Goal: Download file/media

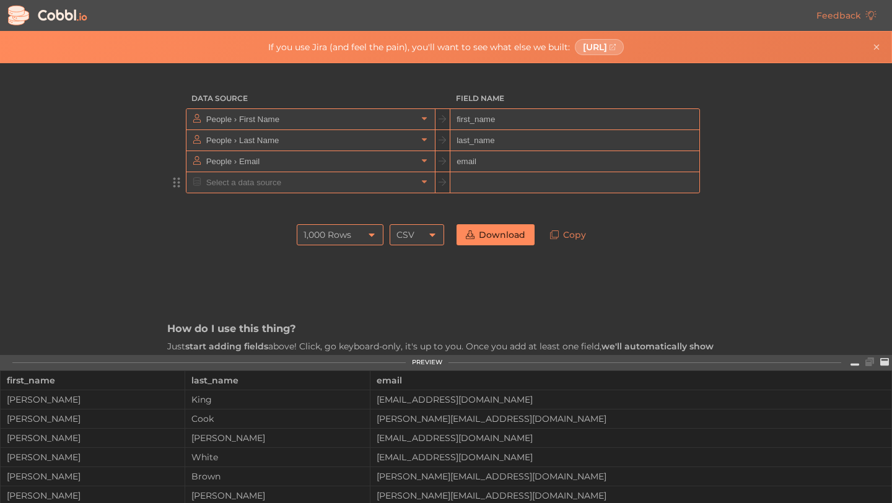
click at [327, 183] on input "text" at bounding box center [310, 182] width 214 height 20
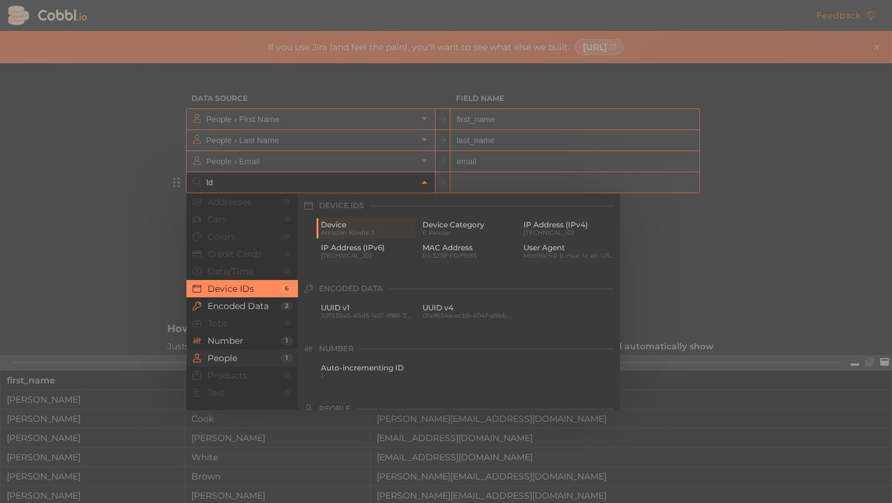
type input "I"
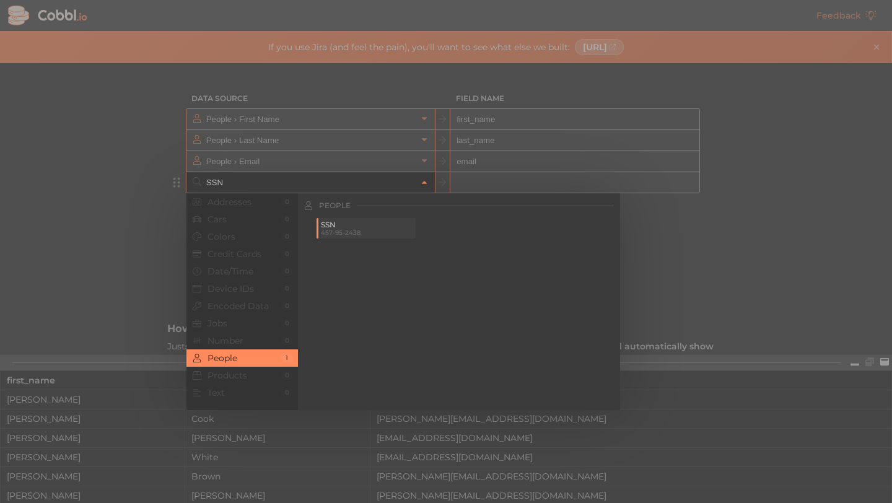
click at [351, 233] on span "457-95-2438" at bounding box center [367, 232] width 92 height 7
type input "People › SSN"
type input "ssn"
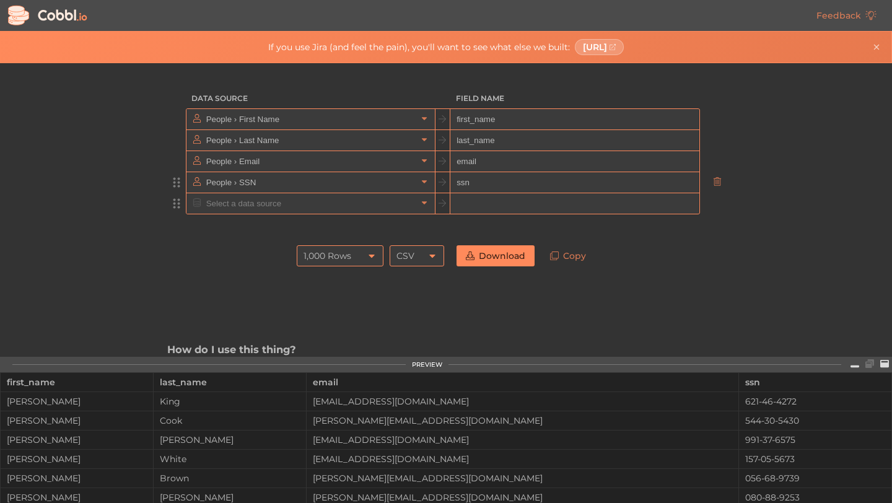
click at [357, 202] on input "text" at bounding box center [310, 203] width 214 height 20
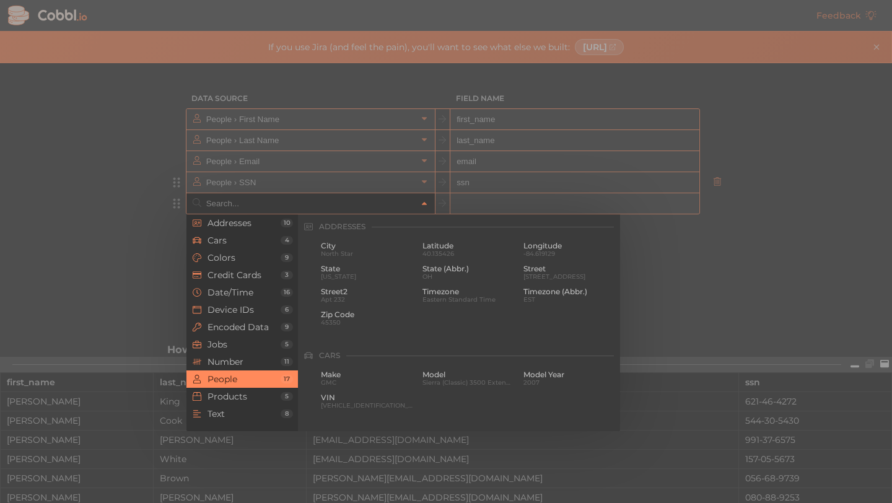
scroll to position [954, 0]
click at [504, 175] on div at bounding box center [446, 251] width 892 height 503
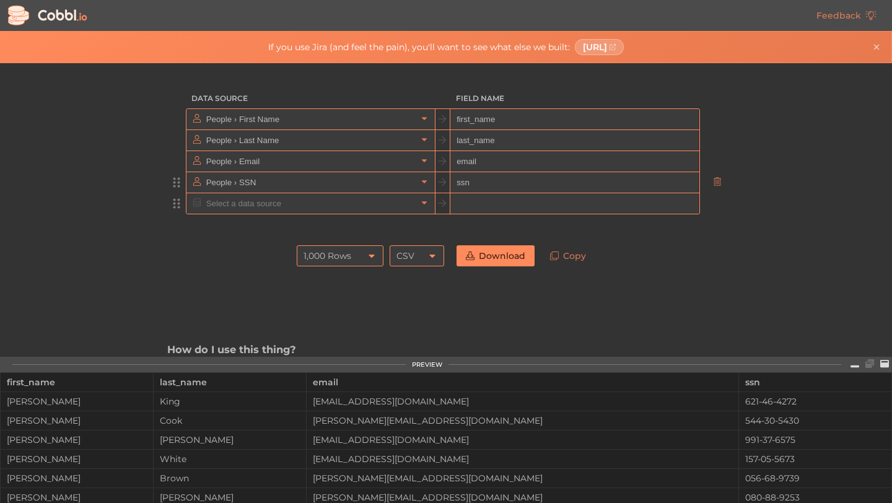
click at [333, 212] on input "text" at bounding box center [310, 203] width 214 height 20
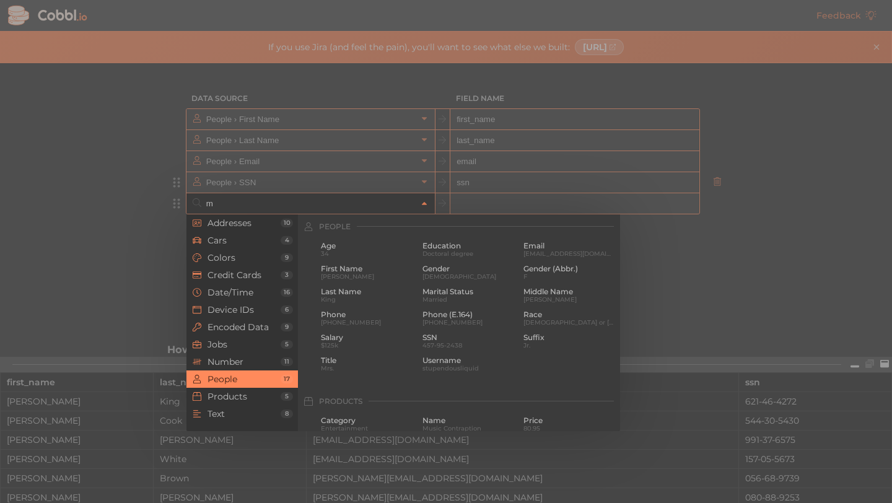
scroll to position [0, 0]
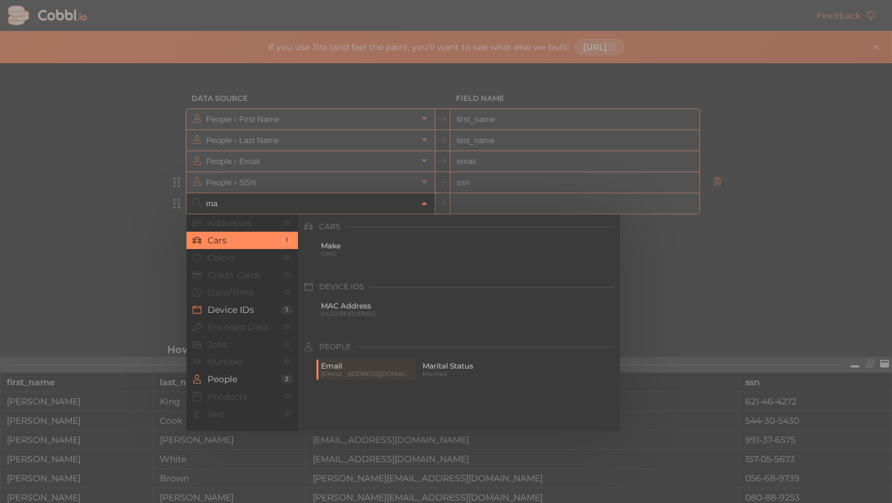
type input "m"
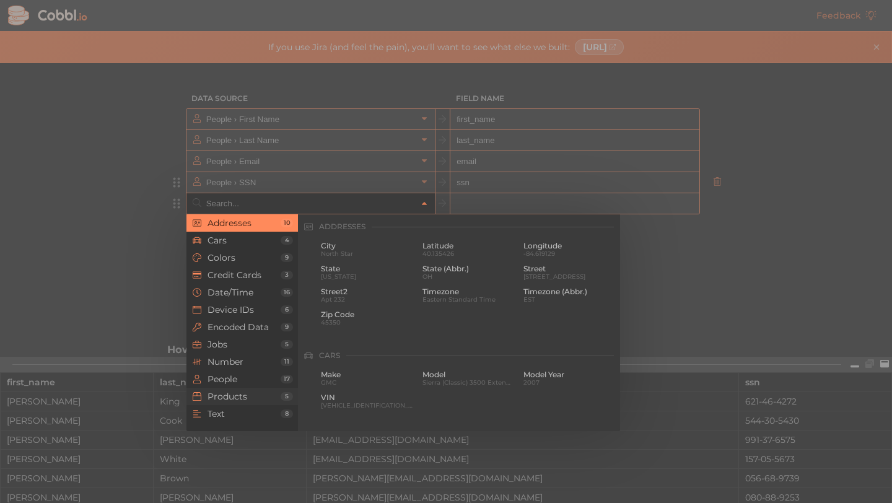
click at [254, 394] on span "Products" at bounding box center [243, 396] width 73 height 10
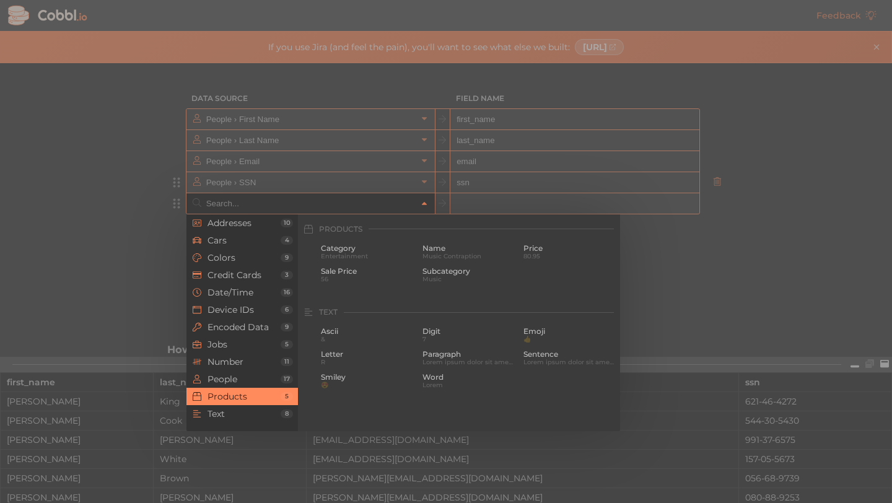
scroll to position [1128, 0]
click at [258, 407] on li "Text 8" at bounding box center [241, 413] width 111 height 17
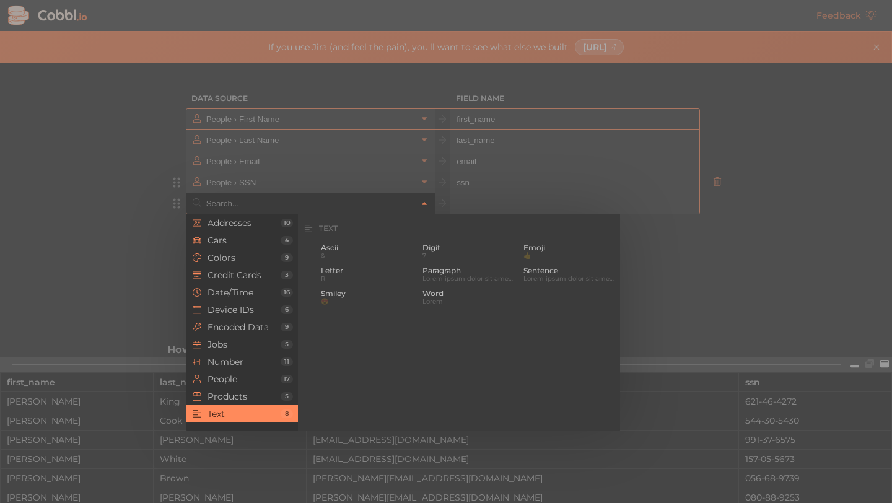
scroll to position [1211, 0]
click at [468, 290] on span "Word" at bounding box center [468, 291] width 92 height 9
type input "Text › Word"
type input "word"
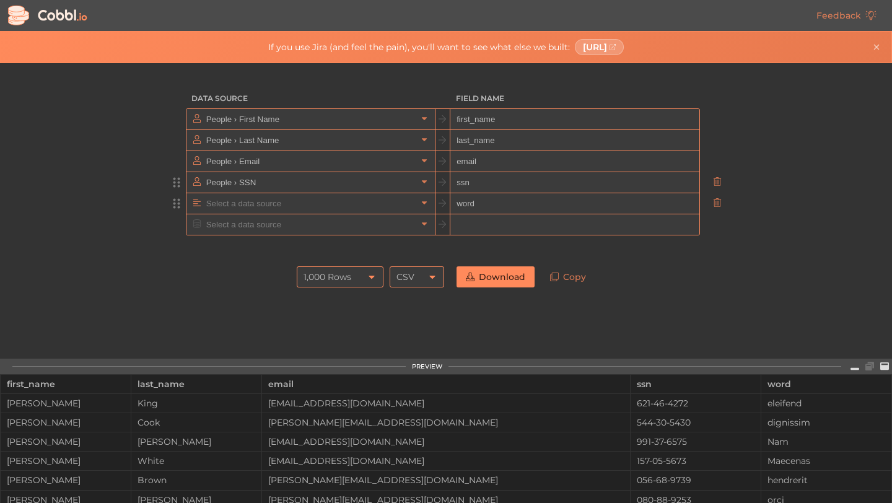
click at [300, 204] on input "text" at bounding box center [310, 203] width 214 height 20
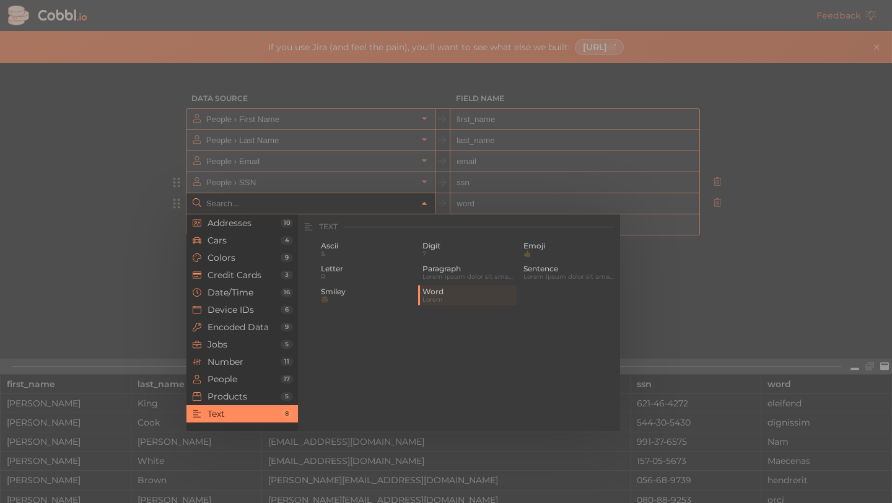
click at [602, 175] on div at bounding box center [446, 251] width 892 height 503
type input "Text › Word"
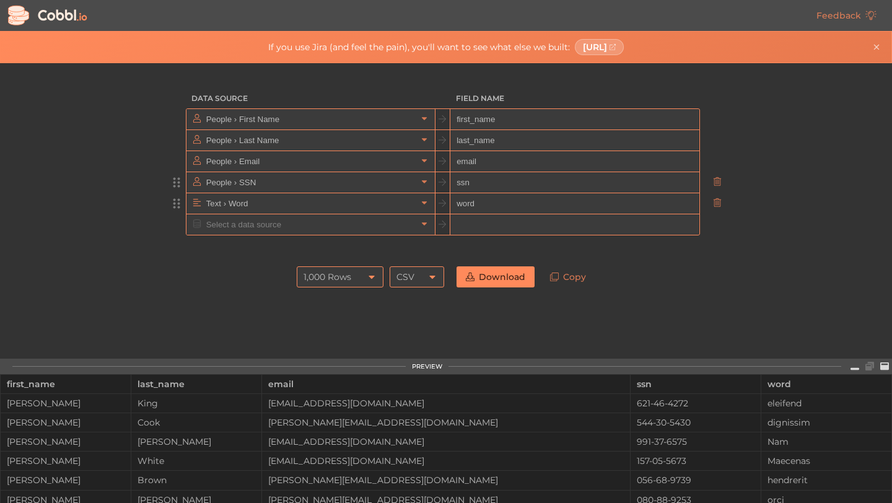
click at [562, 208] on input "word" at bounding box center [574, 203] width 248 height 21
type input "w"
type input "major"
click at [565, 178] on input "ssn" at bounding box center [574, 182] width 248 height 21
type input "s"
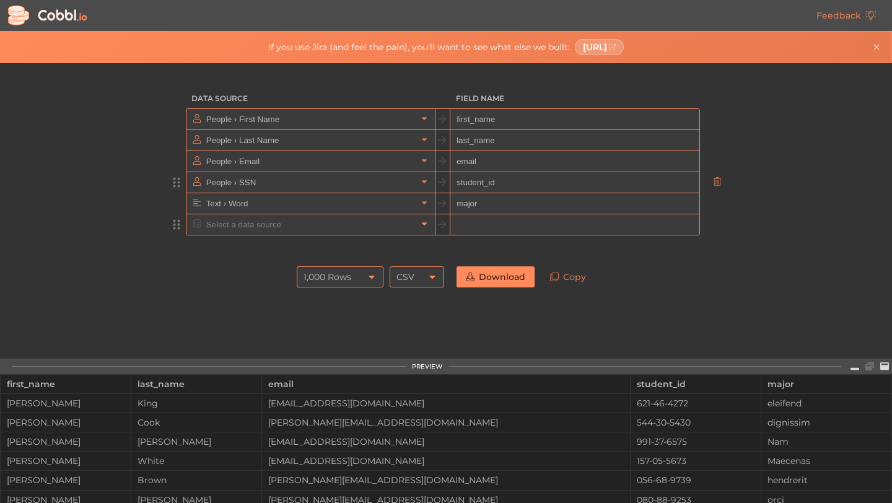
type input "student_id"
click at [427, 222] on icon at bounding box center [424, 224] width 9 height 9
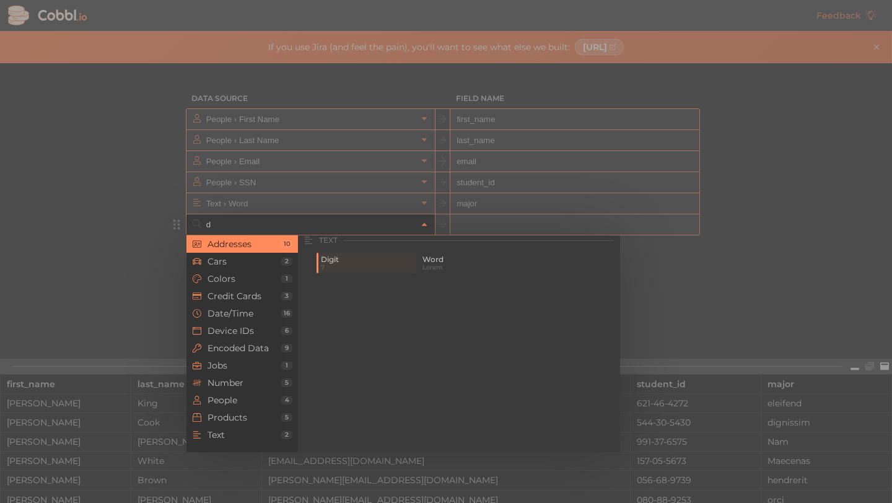
scroll to position [0, 0]
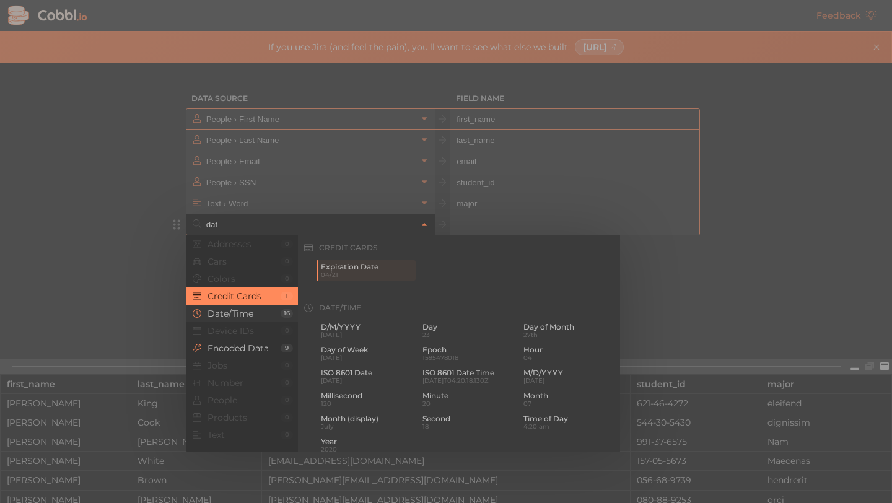
click at [250, 313] on span "Date/Time" at bounding box center [243, 313] width 73 height 10
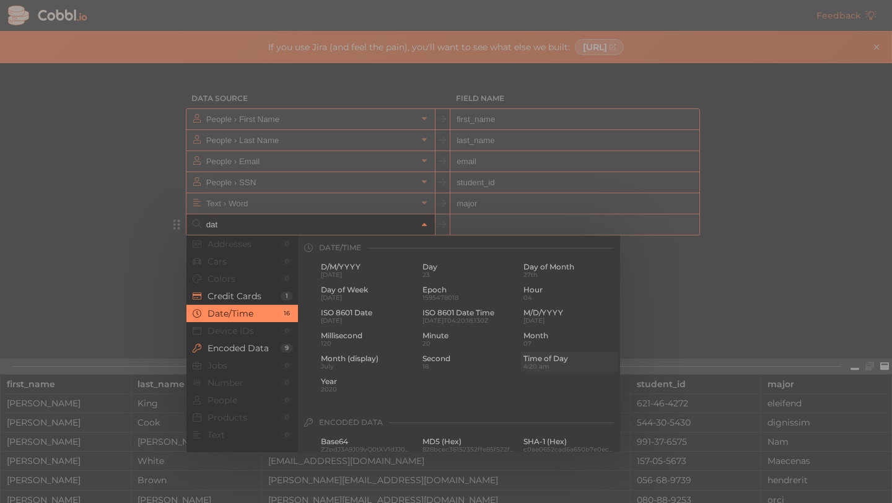
click at [542, 365] on span "4:20 am" at bounding box center [569, 366] width 92 height 7
type input "Date/Time › Time of Day"
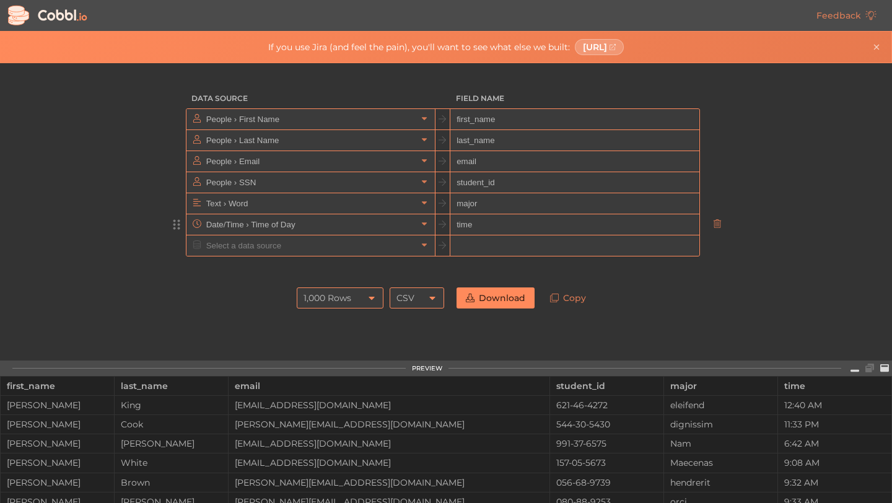
click at [515, 222] on input "time" at bounding box center [574, 224] width 248 height 21
type input "time_arrived"
click at [350, 257] on div at bounding box center [445, 268] width 557 height 25
click at [360, 237] on input "text" at bounding box center [310, 245] width 214 height 20
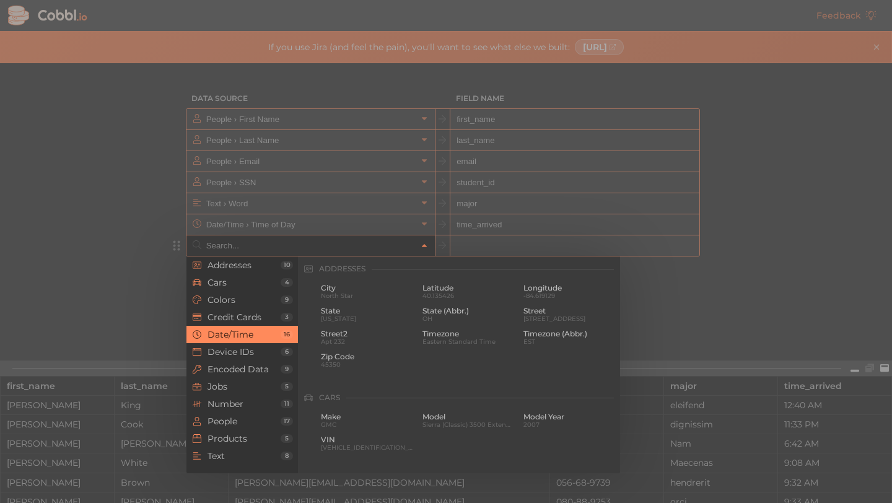
scroll to position [378, 0]
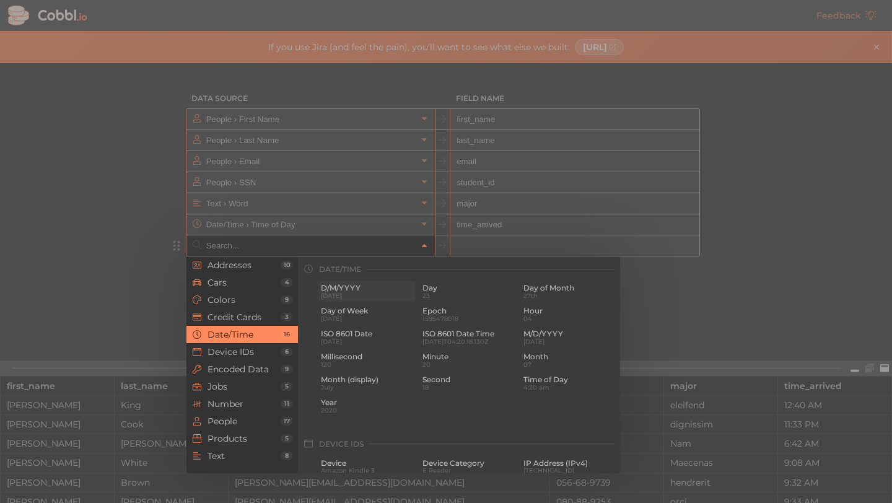
click at [339, 297] on span "[DATE]" at bounding box center [367, 295] width 92 height 7
type input "Date/Time › D/M/YYYY"
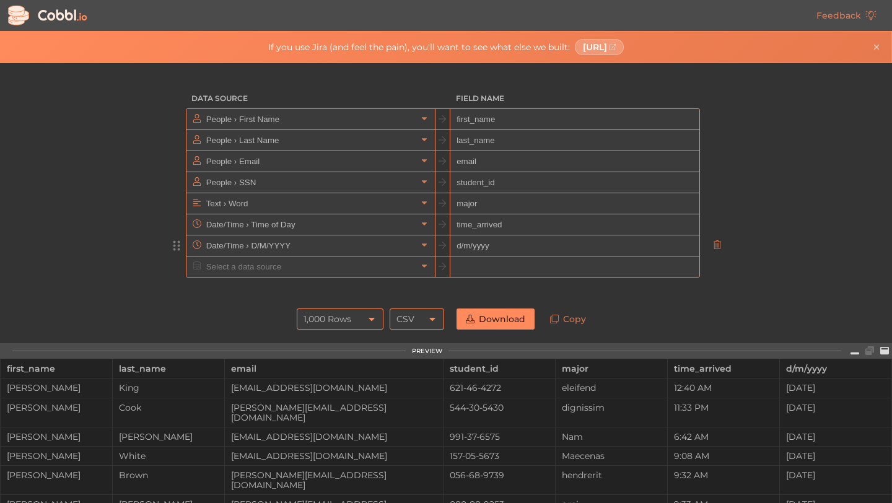
click at [531, 255] on input "d/m/yyyy" at bounding box center [574, 245] width 248 height 21
type input "d"
type input "date_arrived"
click at [365, 320] on div "1,000 Rows" at bounding box center [340, 318] width 87 height 21
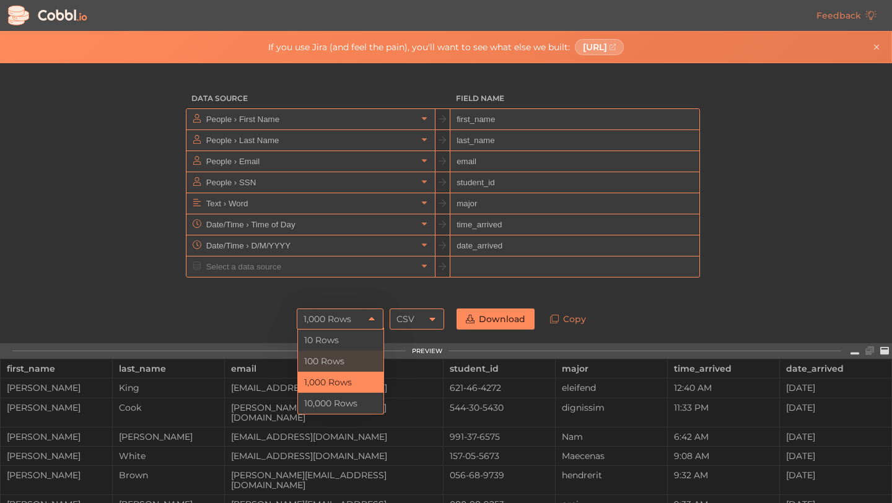
click at [357, 361] on li "100 Rows" at bounding box center [340, 360] width 85 height 21
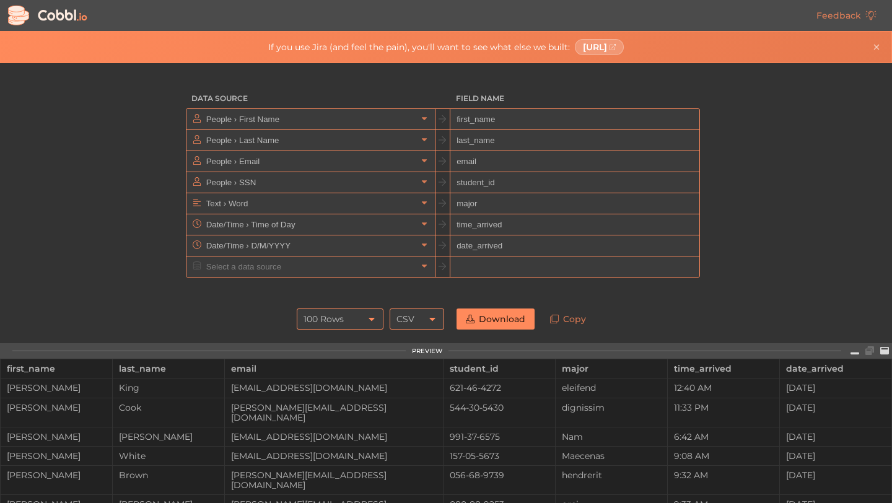
click at [493, 323] on link "Download" at bounding box center [495, 318] width 78 height 21
click at [416, 324] on div "CSV" at bounding box center [416, 318] width 54 height 21
click at [517, 167] on input "email" at bounding box center [574, 161] width 248 height 21
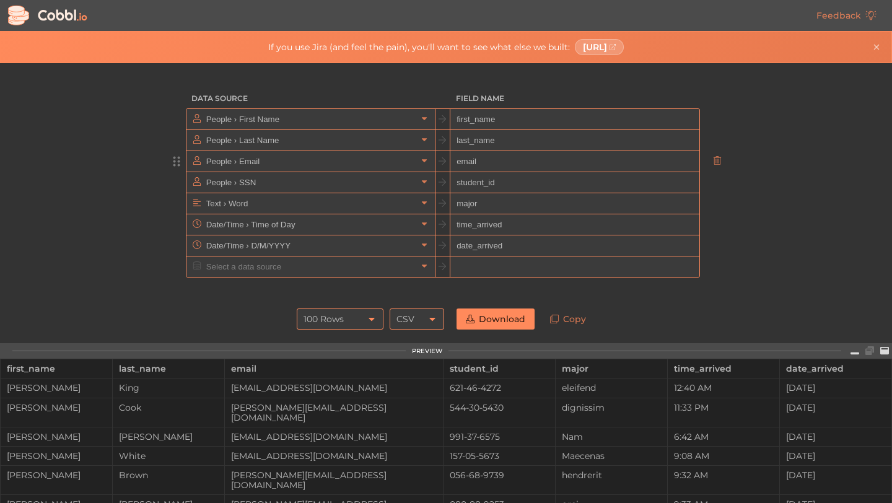
click at [448, 162] on div at bounding box center [442, 161] width 15 height 20
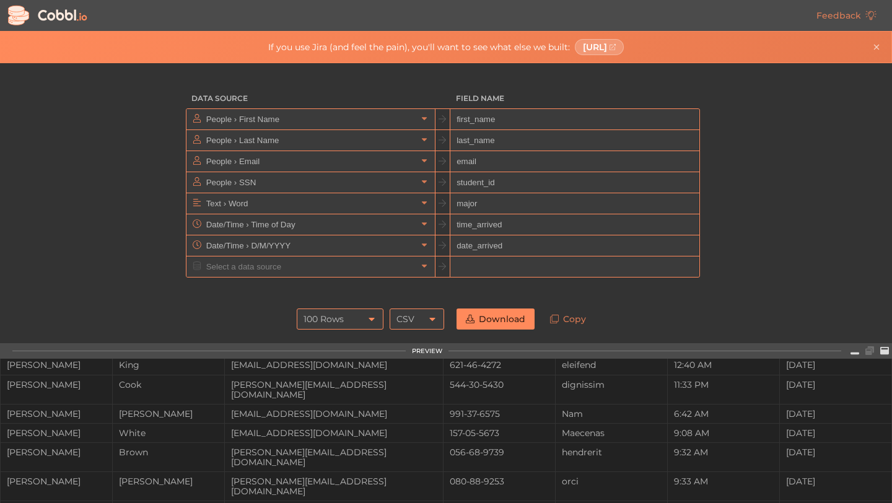
scroll to position [0, 0]
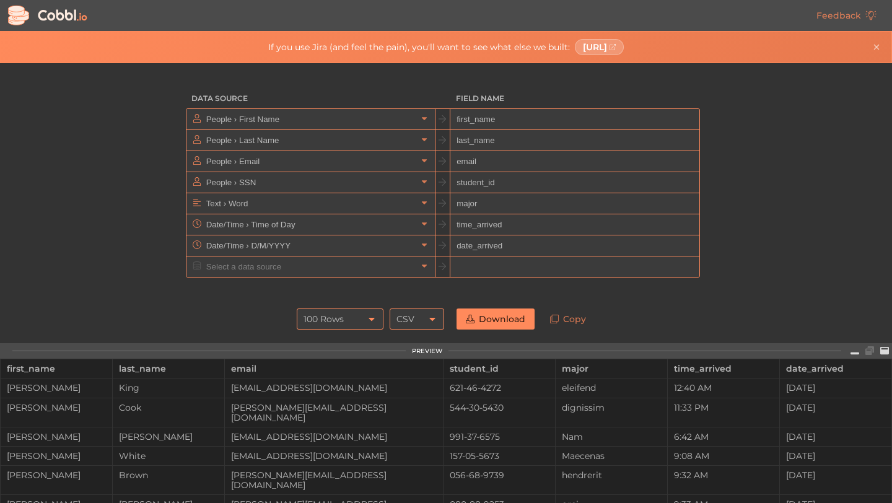
click at [555, 412] on div "dignissim" at bounding box center [610, 407] width 111 height 10
click at [503, 412] on div "544-30-5430" at bounding box center [498, 407] width 111 height 10
click at [475, 398] on td "621-46-4272" at bounding box center [499, 387] width 112 height 19
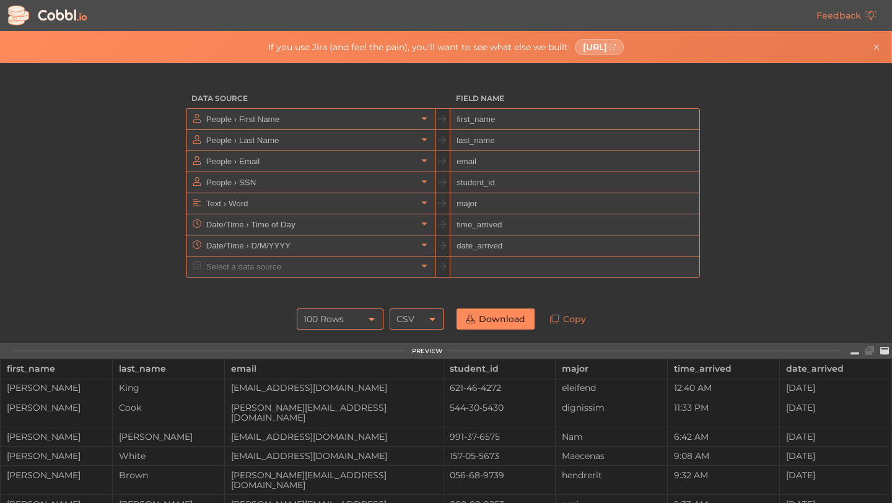
click at [475, 398] on td "621-46-4272" at bounding box center [499, 387] width 112 height 19
click at [327, 435] on td "[EMAIL_ADDRESS][DOMAIN_NAME]" at bounding box center [334, 436] width 219 height 19
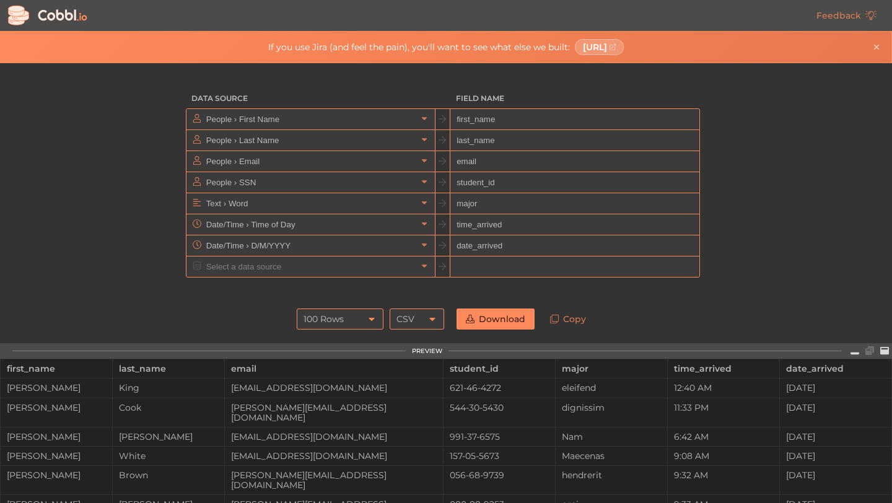
click at [331, 398] on td "[EMAIL_ADDRESS][DOMAIN_NAME]" at bounding box center [334, 387] width 219 height 19
click at [428, 160] on link at bounding box center [424, 161] width 15 height 12
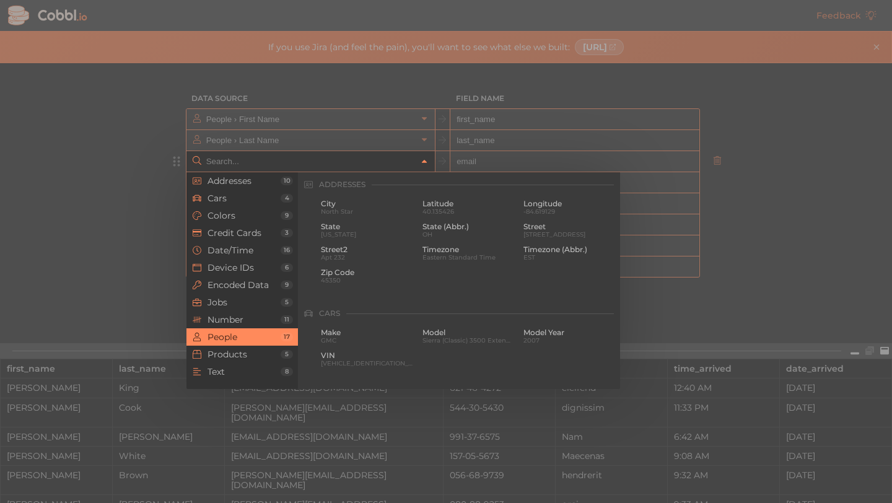
scroll to position [954, 0]
click at [560, 204] on span "Email" at bounding box center [569, 203] width 92 height 9
type input "People › Email"
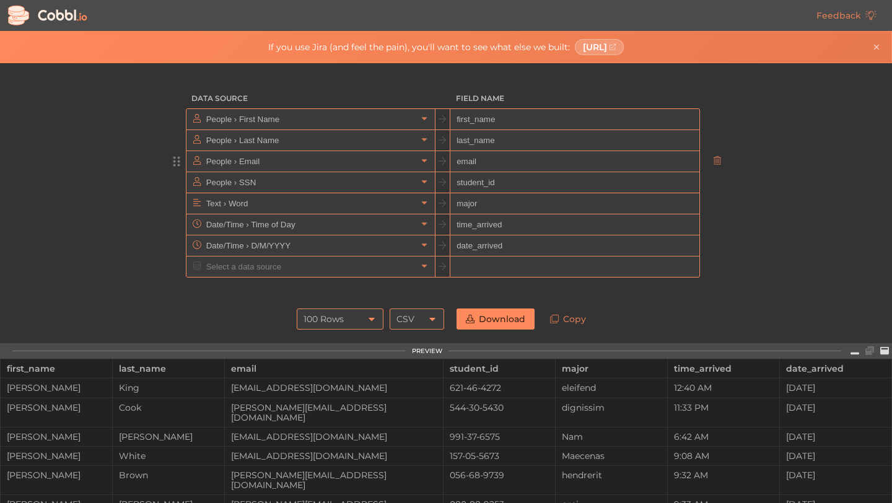
click at [498, 165] on input "email" at bounding box center [574, 161] width 248 height 21
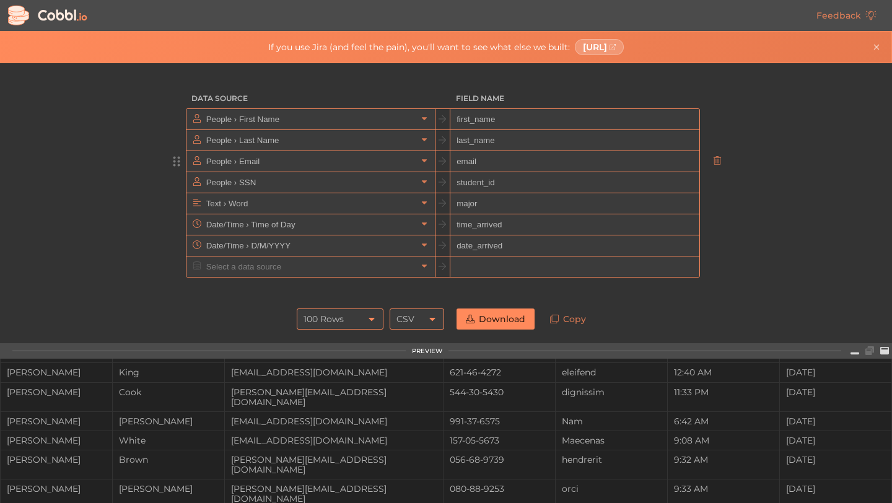
scroll to position [17, 0]
click at [318, 406] on div "[PERSON_NAME][EMAIL_ADDRESS][DOMAIN_NAME]" at bounding box center [334, 396] width 218 height 20
click at [890, 357] on link at bounding box center [884, 351] width 15 height 12
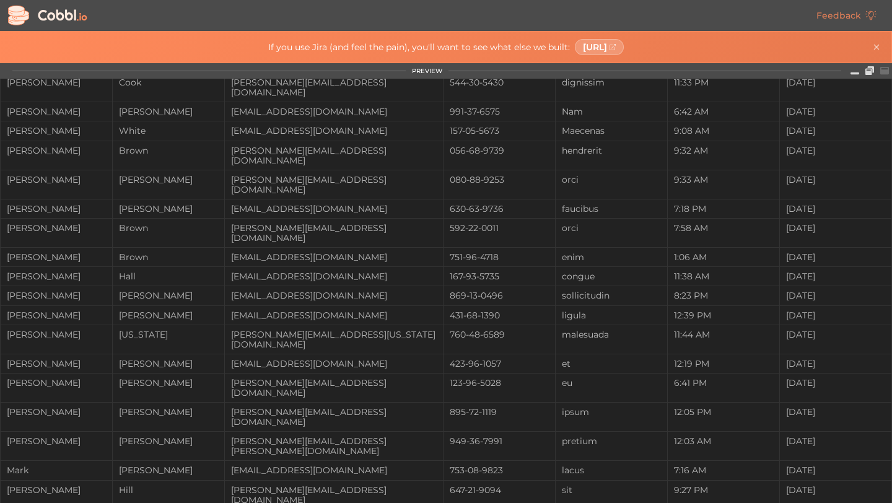
scroll to position [0, 0]
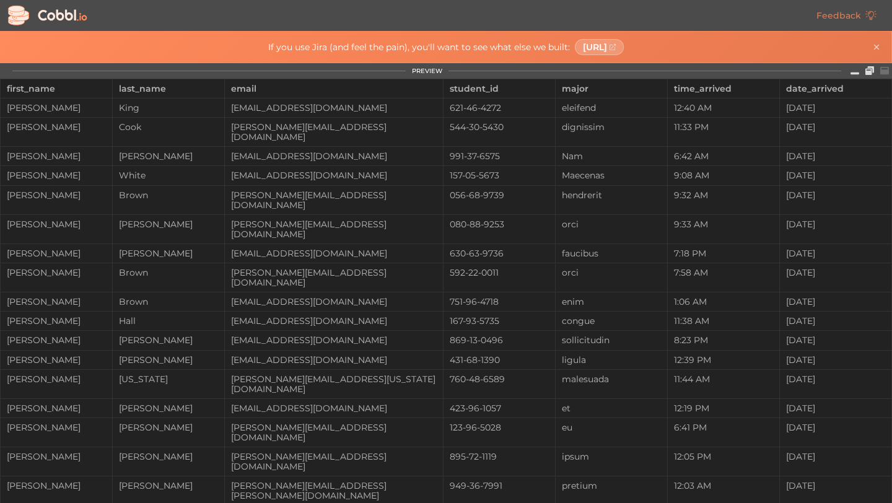
click at [827, 79] on div "date_arrived" at bounding box center [835, 88] width 99 height 19
click at [827, 87] on div "date_arrived" at bounding box center [835, 88] width 99 height 19
click at [856, 70] on icon at bounding box center [854, 70] width 9 height 9
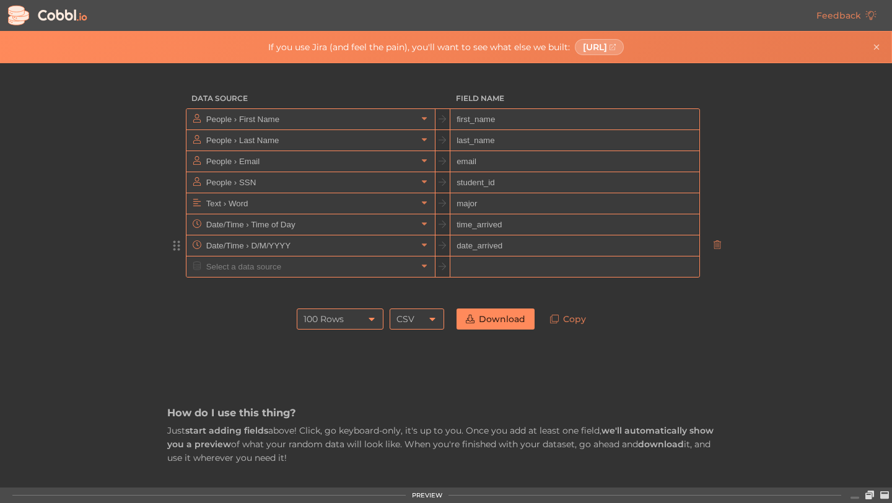
click at [484, 236] on input "date_arrived" at bounding box center [574, 245] width 248 height 21
click at [528, 250] on input "date_arrived" at bounding box center [574, 245] width 248 height 21
click at [631, 269] on input "text" at bounding box center [574, 266] width 248 height 21
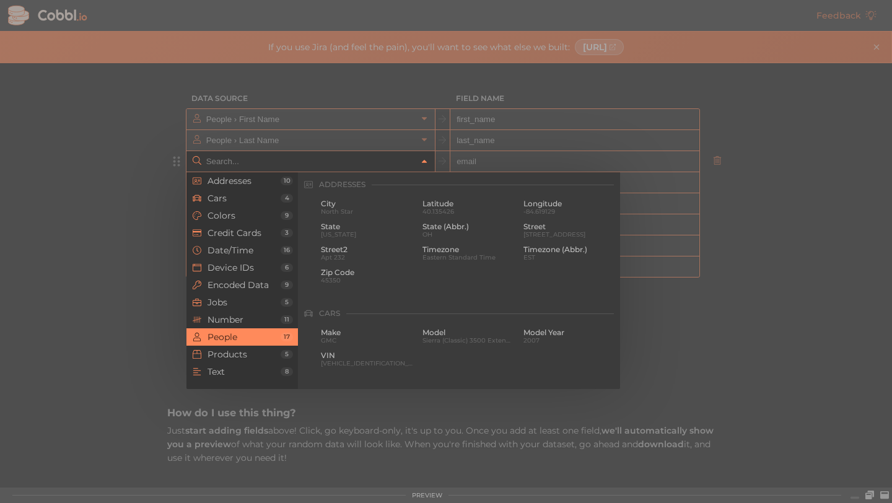
click at [427, 162] on icon at bounding box center [424, 161] width 9 height 9
click at [542, 204] on span "Email" at bounding box center [569, 203] width 92 height 9
type input "People › Email"
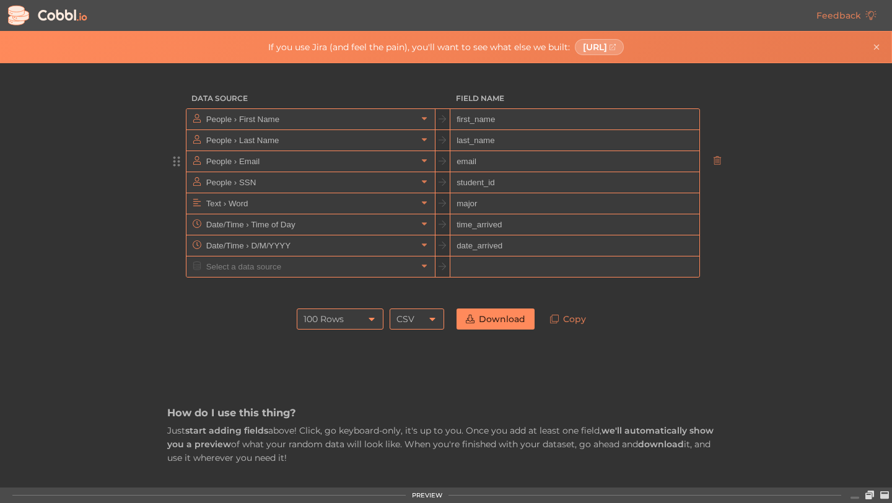
click at [505, 163] on input "email" at bounding box center [574, 161] width 248 height 21
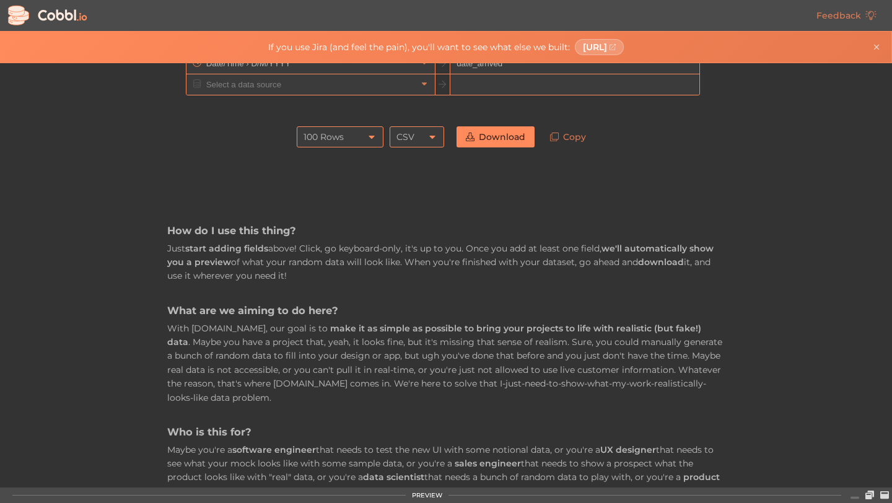
scroll to position [0, 0]
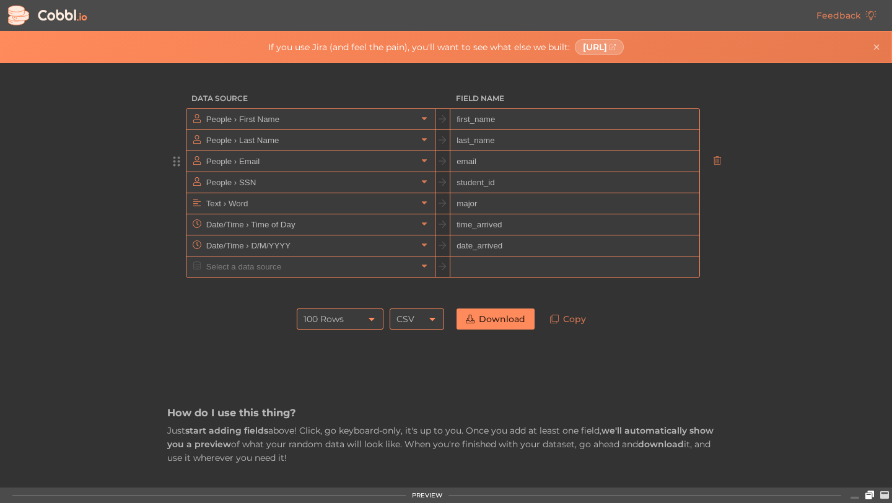
click at [866, 497] on icon at bounding box center [869, 494] width 9 height 9
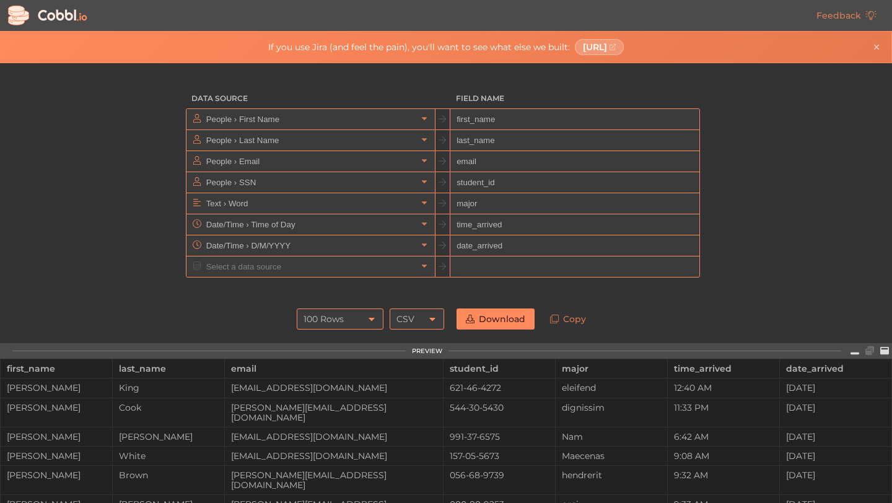
scroll to position [77, 0]
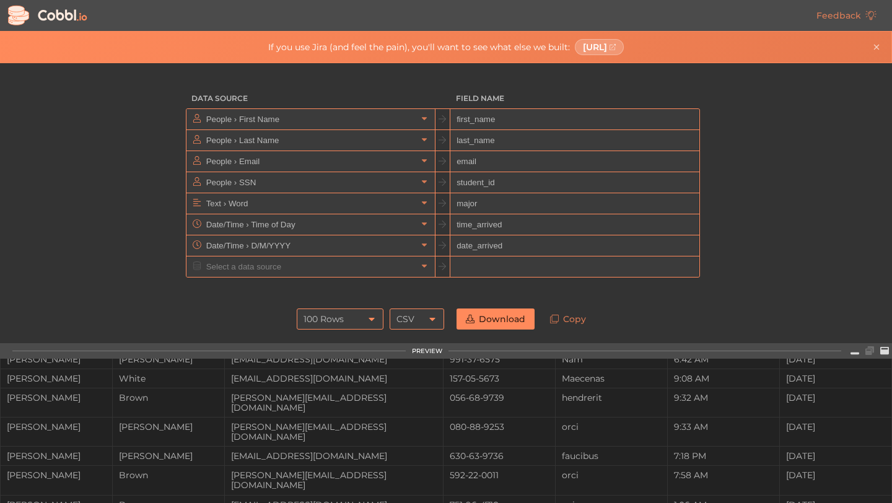
click at [497, 412] on td "056-68-9739" at bounding box center [499, 402] width 112 height 29
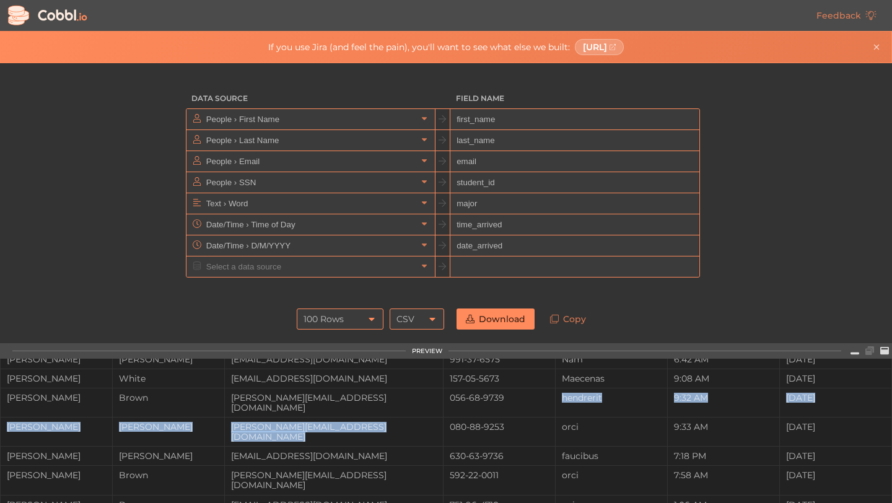
click at [497, 417] on td "080-88-9253" at bounding box center [499, 431] width 112 height 29
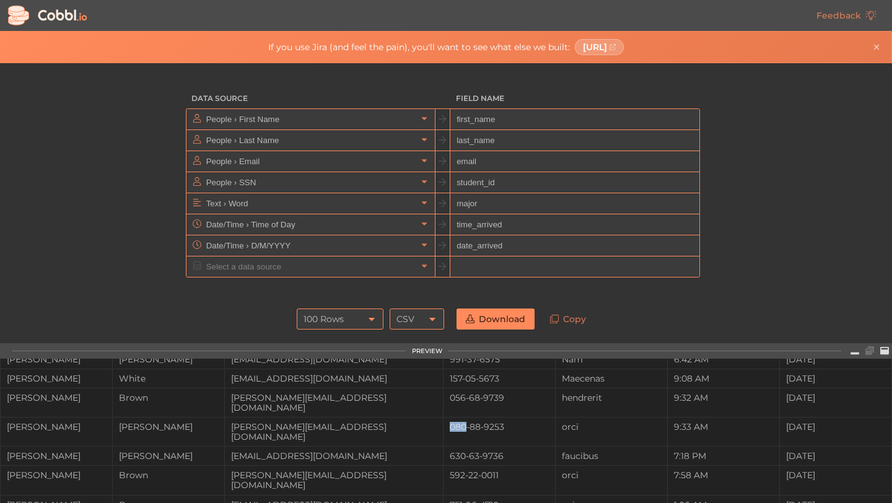
click at [497, 417] on td "080-88-9253" at bounding box center [499, 431] width 112 height 29
click at [628, 417] on td "orci" at bounding box center [611, 431] width 112 height 29
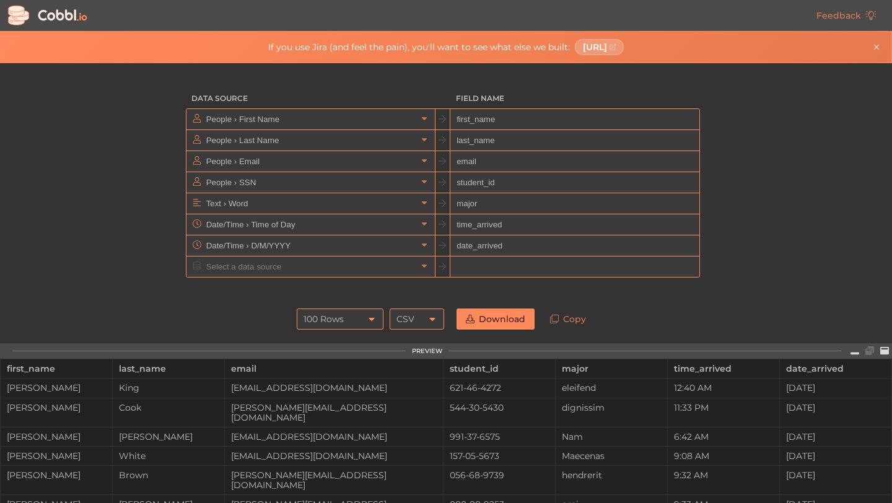
click at [686, 412] on div "11:33 PM" at bounding box center [723, 407] width 111 height 10
click at [636, 412] on div "dignissim" at bounding box center [610, 407] width 111 height 10
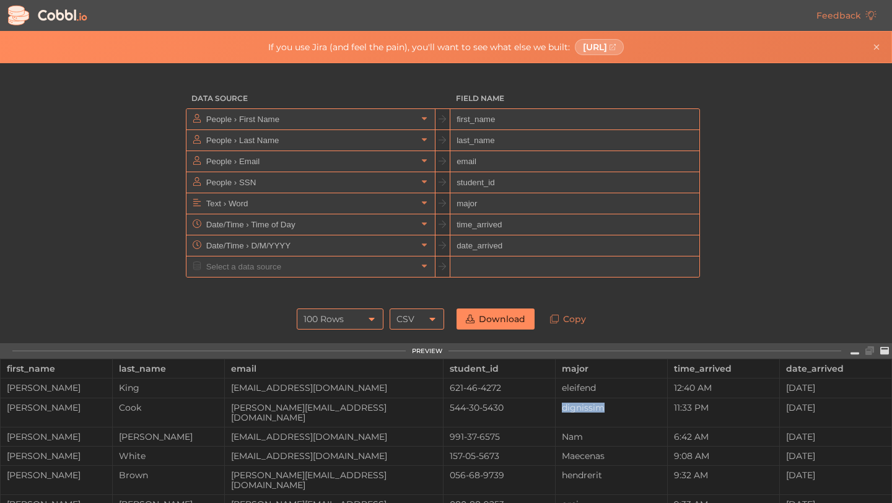
click at [636, 412] on div "dignissim" at bounding box center [610, 407] width 111 height 10
click at [634, 393] on div "eleifend" at bounding box center [610, 388] width 111 height 10
